Goal: Information Seeking & Learning: Learn about a topic

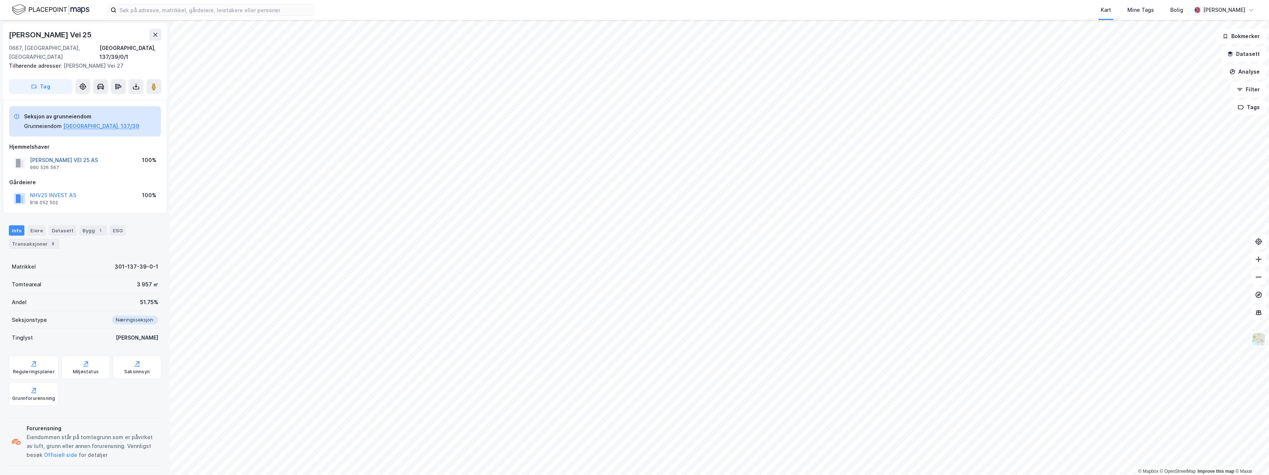
click at [0, 0] on button "[PERSON_NAME] VEI 25 AS" at bounding box center [0, 0] width 0 height 0
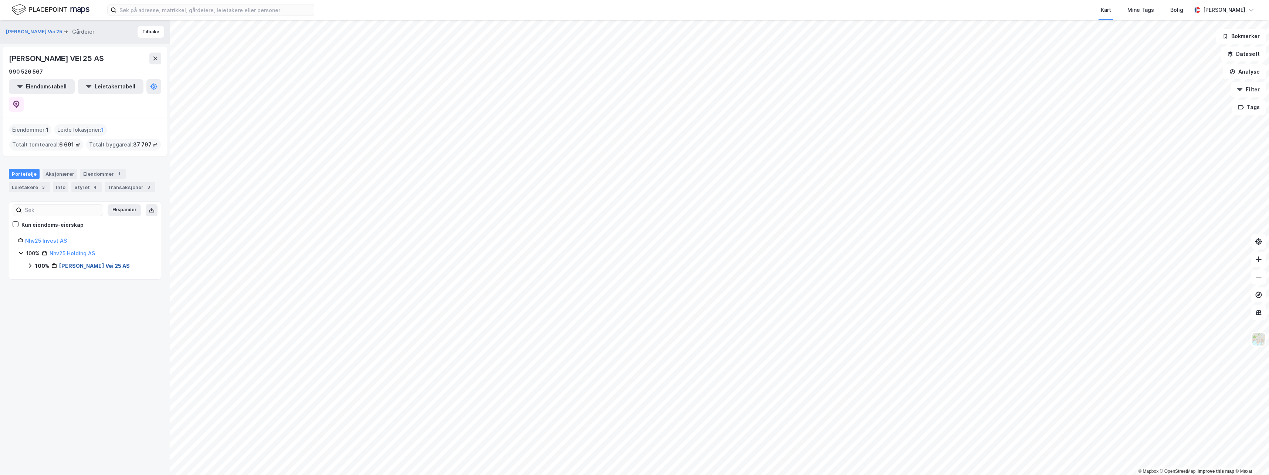
click at [75, 263] on link "[PERSON_NAME] Vei 25 AS" at bounding box center [94, 266] width 71 height 6
click at [70, 250] on link "Nhv25 Holding AS" at bounding box center [72, 253] width 45 height 6
click at [57, 237] on link "Nhv25 Invest AS" at bounding box center [46, 240] width 42 height 6
click at [70, 250] on link "Nhv25 Holding AS" at bounding box center [72, 253] width 45 height 6
click at [71, 182] on div "Styret 4" at bounding box center [86, 187] width 30 height 10
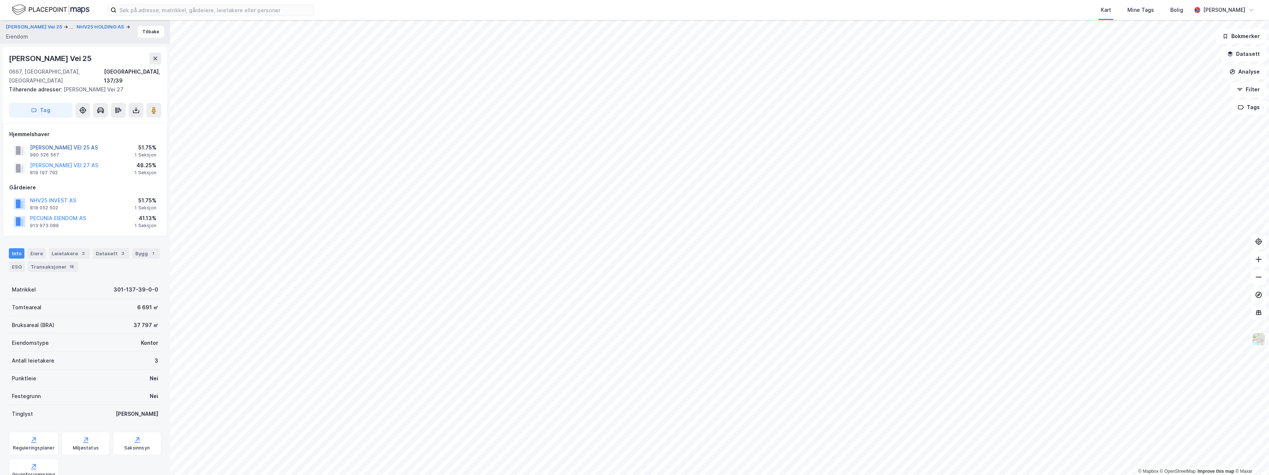
click at [0, 0] on button "[PERSON_NAME] VEI 25 AS" at bounding box center [0, 0] width 0 height 0
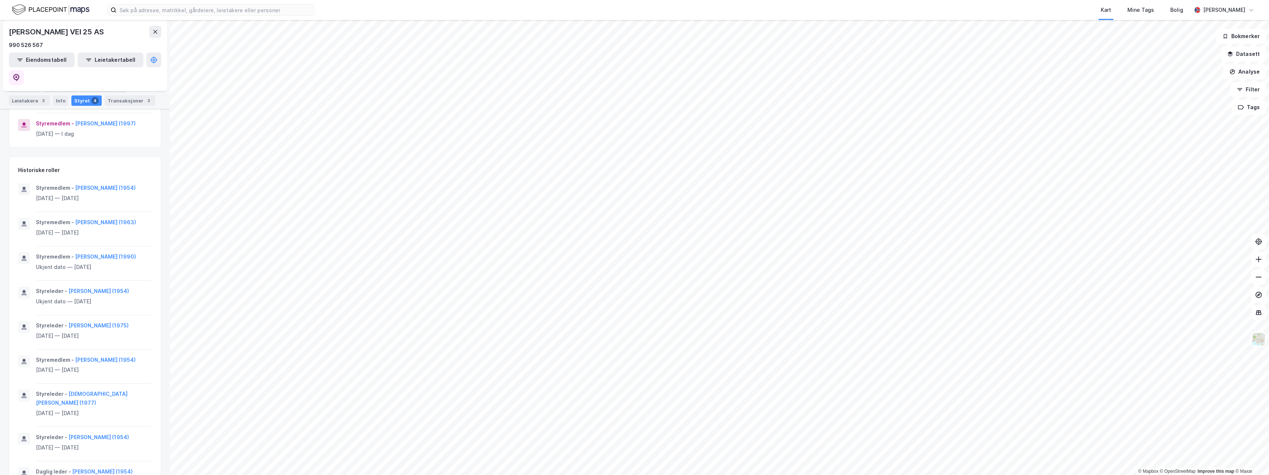
scroll to position [249, 0]
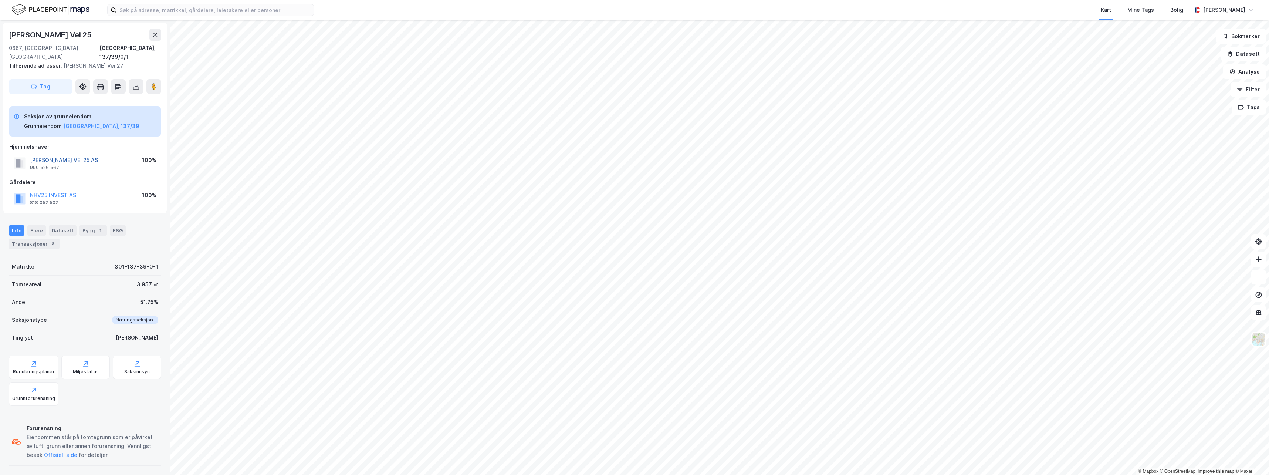
click at [0, 0] on button "[PERSON_NAME] VEI 25 AS" at bounding box center [0, 0] width 0 height 0
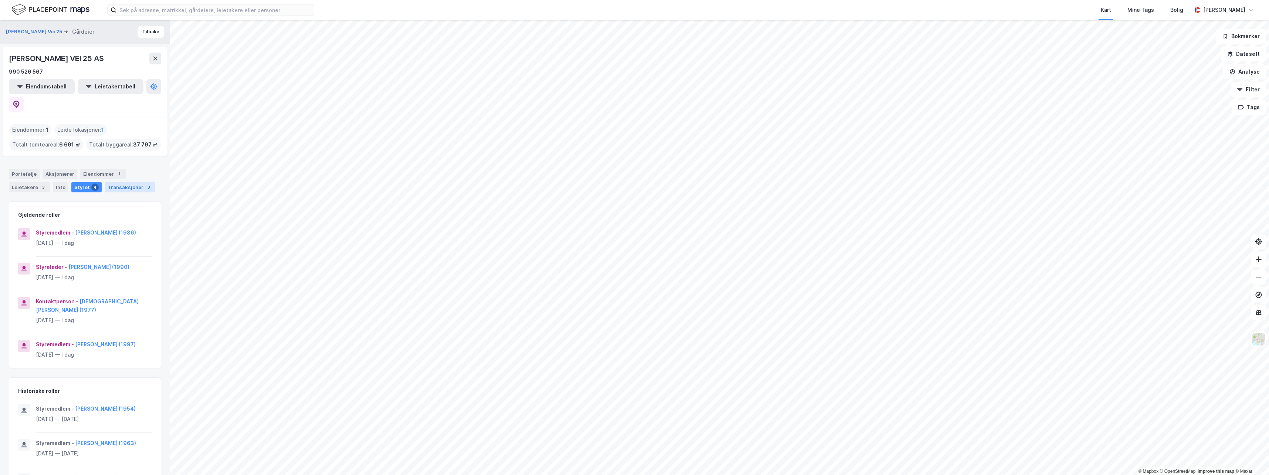
click at [114, 182] on div "Transaksjoner 3" at bounding box center [130, 187] width 51 height 10
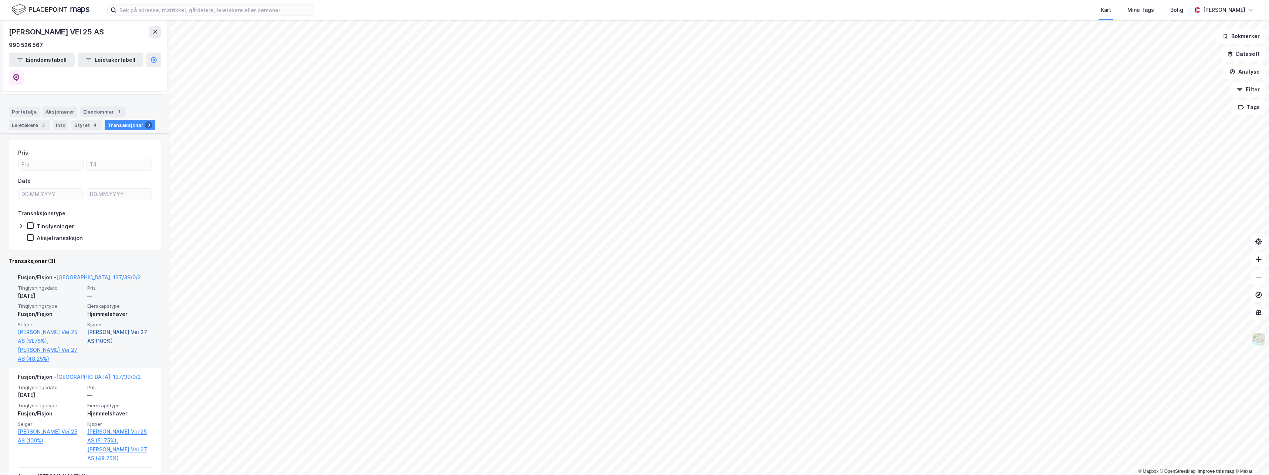
scroll to position [127, 0]
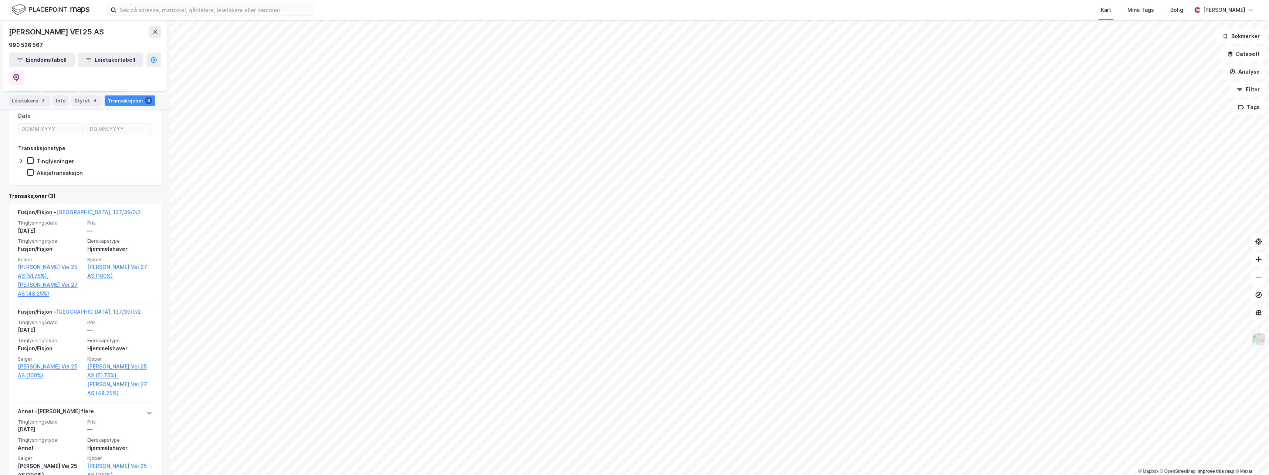
click at [92, 107] on div "Portefølje Aksjonærer Eiendommer 1 Leietakere 3 Info Styret 4 Transaksjoner 3" at bounding box center [85, 90] width 170 height 35
click at [92, 102] on div "4" at bounding box center [94, 100] width 7 height 7
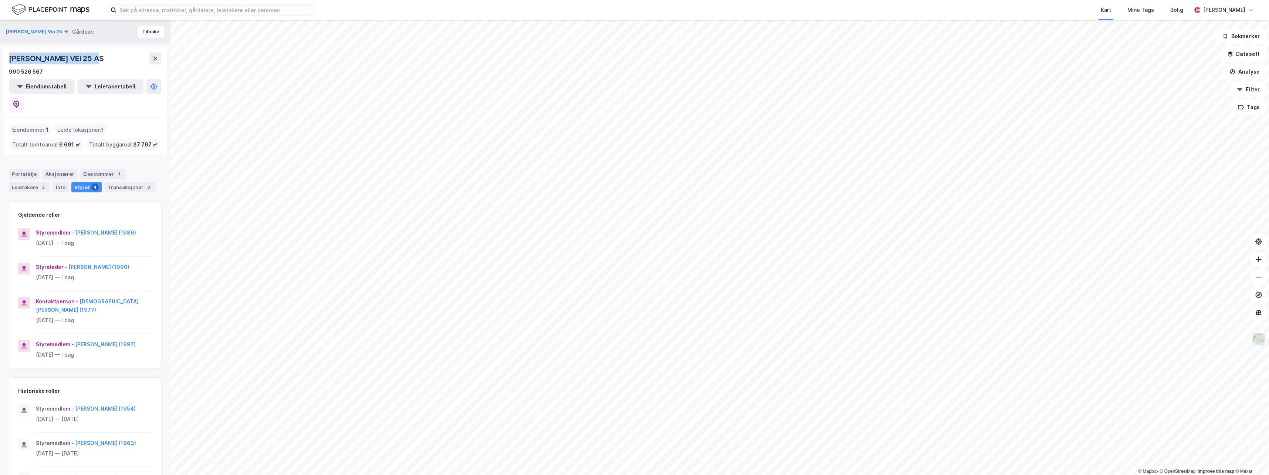
drag, startPoint x: 109, startPoint y: 56, endPoint x: 11, endPoint y: 53, distance: 98.4
click at [11, 53] on div "[PERSON_NAME] VEI 25 AS" at bounding box center [85, 59] width 152 height 12
drag, startPoint x: 11, startPoint y: 53, endPoint x: 14, endPoint y: 59, distance: 7.0
